Goal: Find specific page/section: Find specific page/section

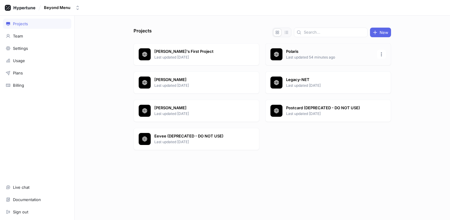
click at [303, 59] on p "Last updated 54 minutes ago" at bounding box center [329, 57] width 87 height 5
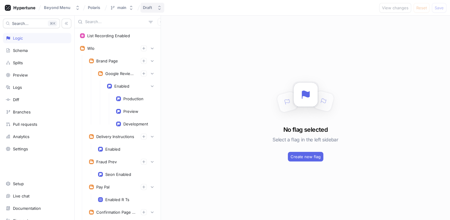
click at [155, 6] on button "Draft" at bounding box center [152, 8] width 24 height 10
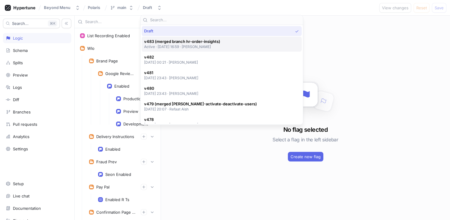
click at [174, 42] on span "v483 (merged branch hr-order-insights)" at bounding box center [182, 41] width 76 height 5
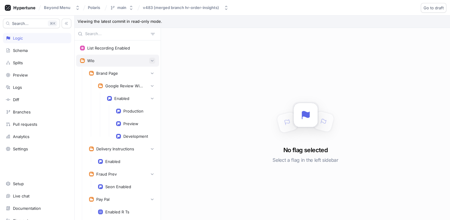
click at [151, 60] on icon "button" at bounding box center [152, 61] width 3 height 2
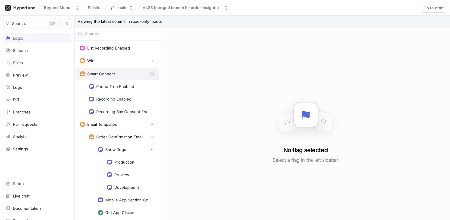
click at [150, 73] on button "button" at bounding box center [152, 74] width 6 height 6
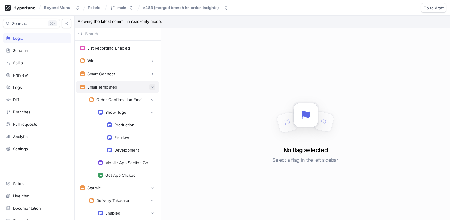
click at [150, 85] on icon "button" at bounding box center [152, 87] width 4 height 4
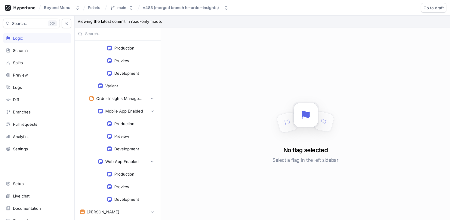
scroll to position [525, 0]
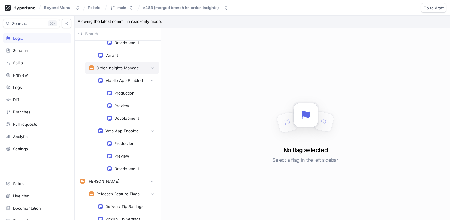
click at [119, 69] on div "Order Insights Management" at bounding box center [120, 68] width 48 height 5
